Goal: Task Accomplishment & Management: Use online tool/utility

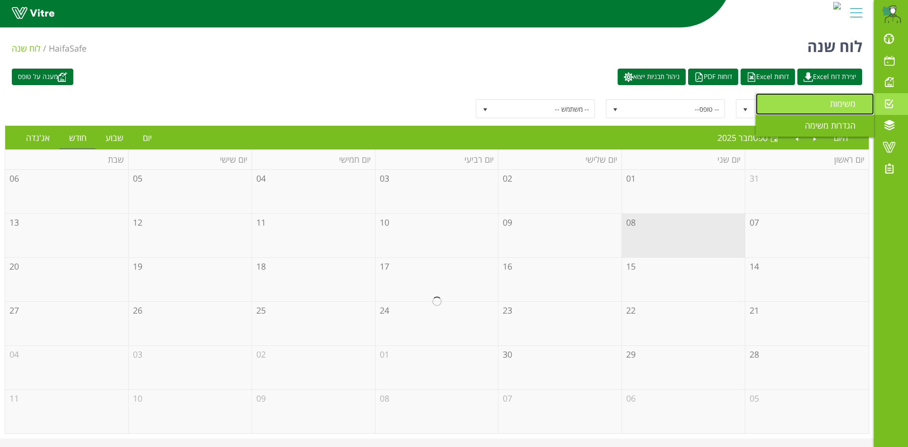
click at [854, 97] on link "משימות" at bounding box center [815, 104] width 118 height 22
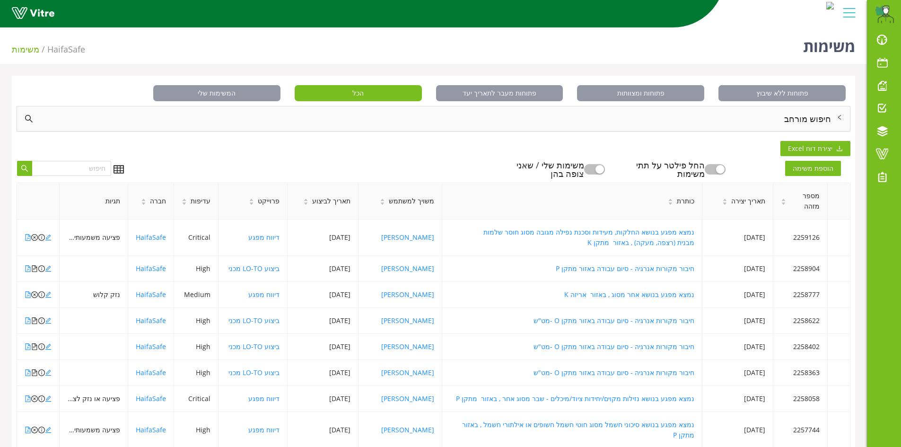
click at [816, 122] on div "חיפוש מורחב" at bounding box center [433, 118] width 833 height 25
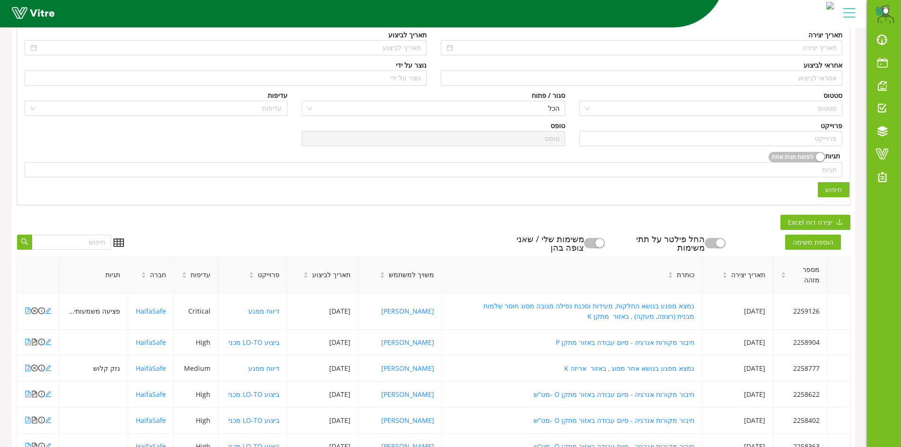
scroll to position [95, 0]
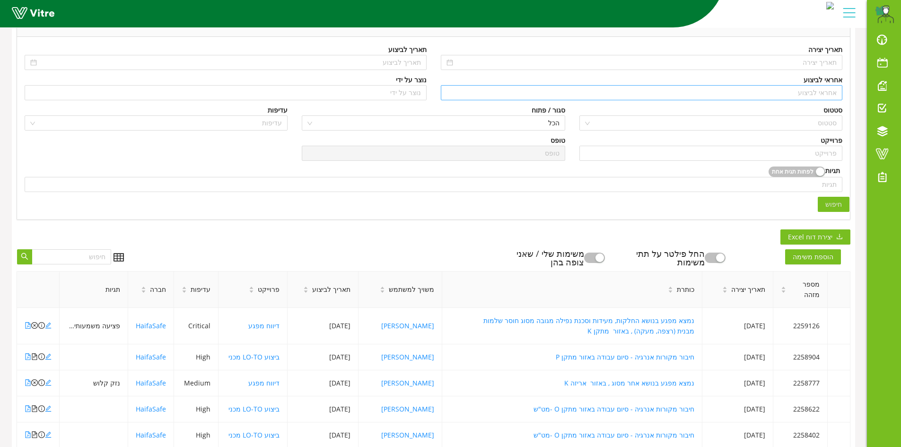
click at [836, 92] on input "search" at bounding box center [642, 93] width 391 height 14
type input "n"
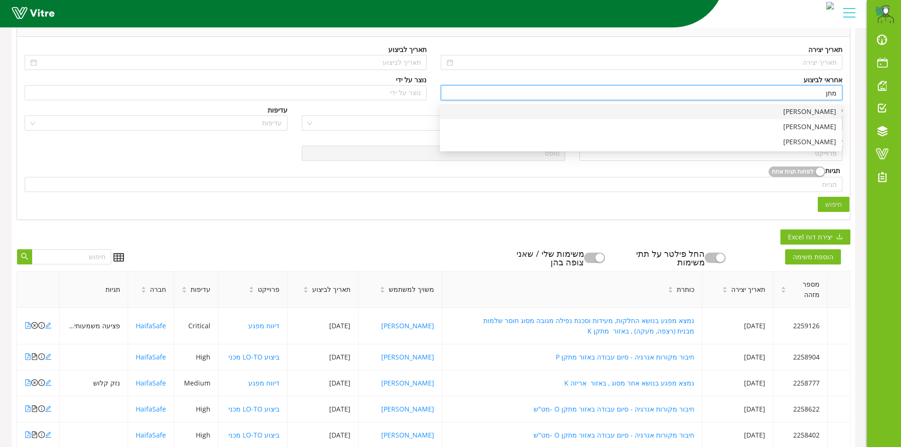
click at [822, 111] on div "[PERSON_NAME]" at bounding box center [641, 111] width 391 height 10
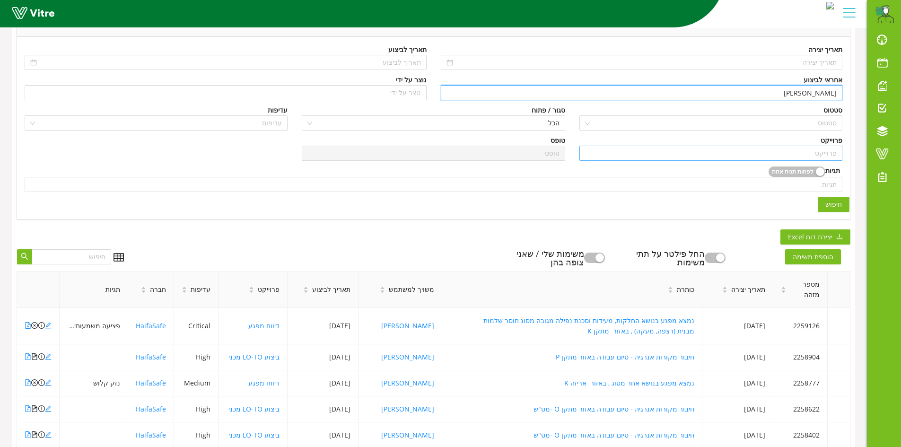
type input "[PERSON_NAME]"
click at [833, 154] on input "search" at bounding box center [711, 153] width 252 height 14
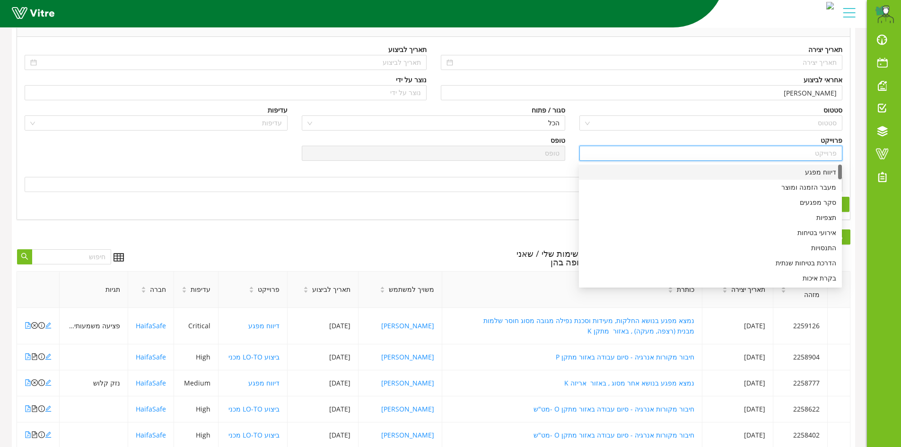
click at [832, 175] on div "דיווח מפגע" at bounding box center [711, 172] width 252 height 10
type input "דיווח מפגע"
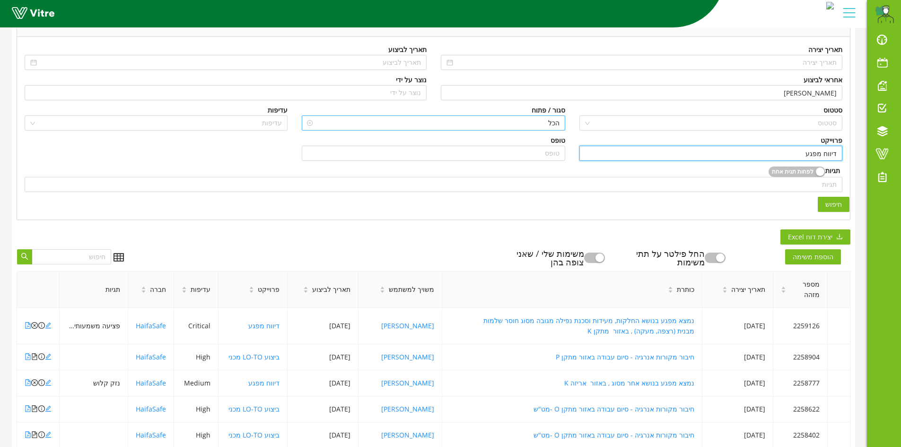
click at [553, 120] on span "הכל" at bounding box center [433, 123] width 252 height 14
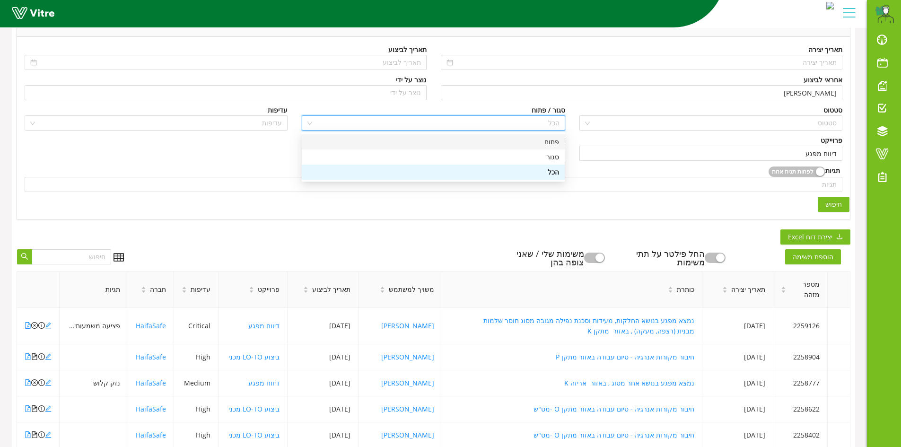
click at [557, 137] on div "פתוח" at bounding box center [433, 142] width 252 height 10
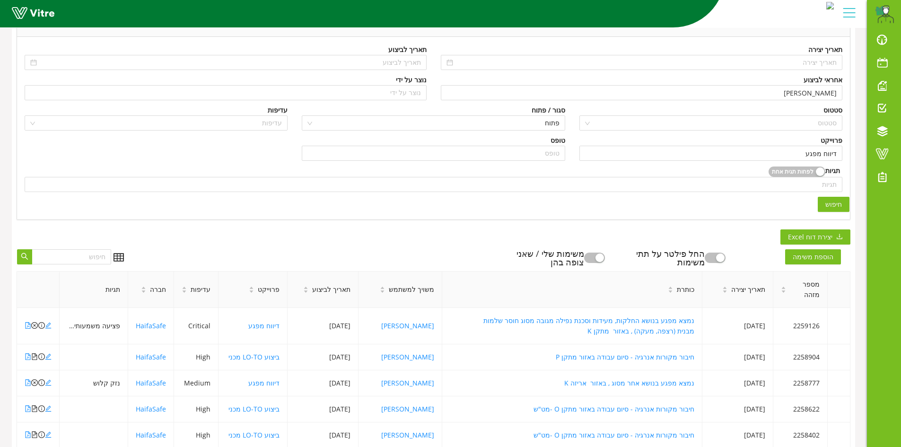
click at [841, 204] on span "חיפוש" at bounding box center [833, 204] width 17 height 10
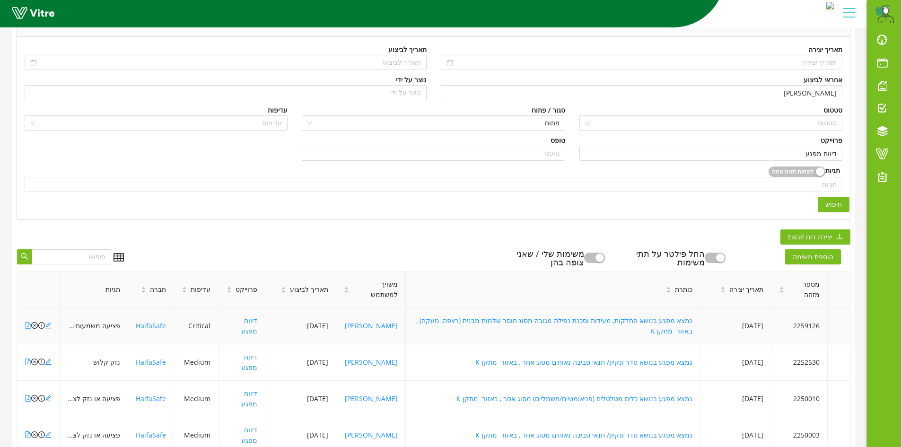
click at [26, 322] on icon "file-pdf" at bounding box center [28, 325] width 5 height 7
click at [654, 235] on div "פתוחות ללא שיבוץ פתוחות ומצוותות פתוחות מעבר לתאריך יעד הכל המשימות שלי חיפוש מ…" at bounding box center [433, 349] width 843 height 736
